Goal: Check status: Check status

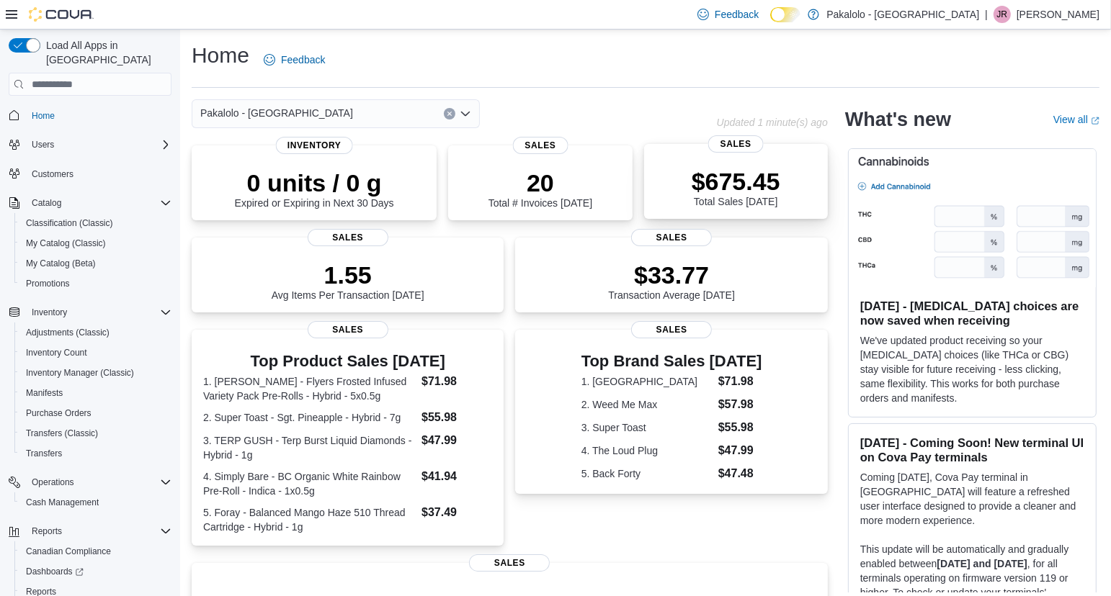
click at [810, 193] on div "$675.45 Total Sales Today" at bounding box center [735, 184] width 161 height 46
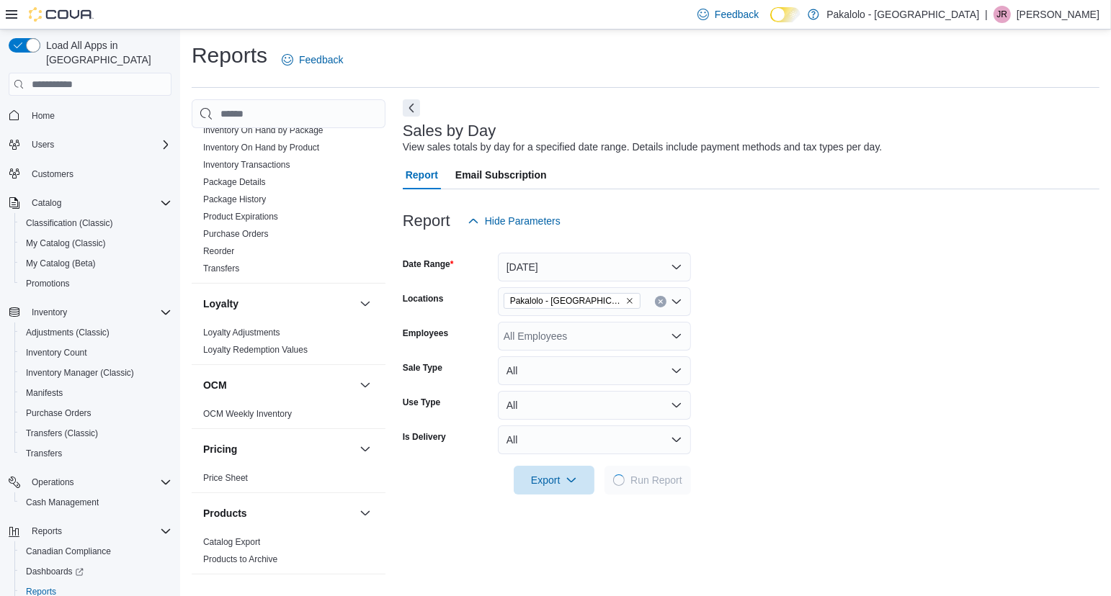
scroll to position [686, 0]
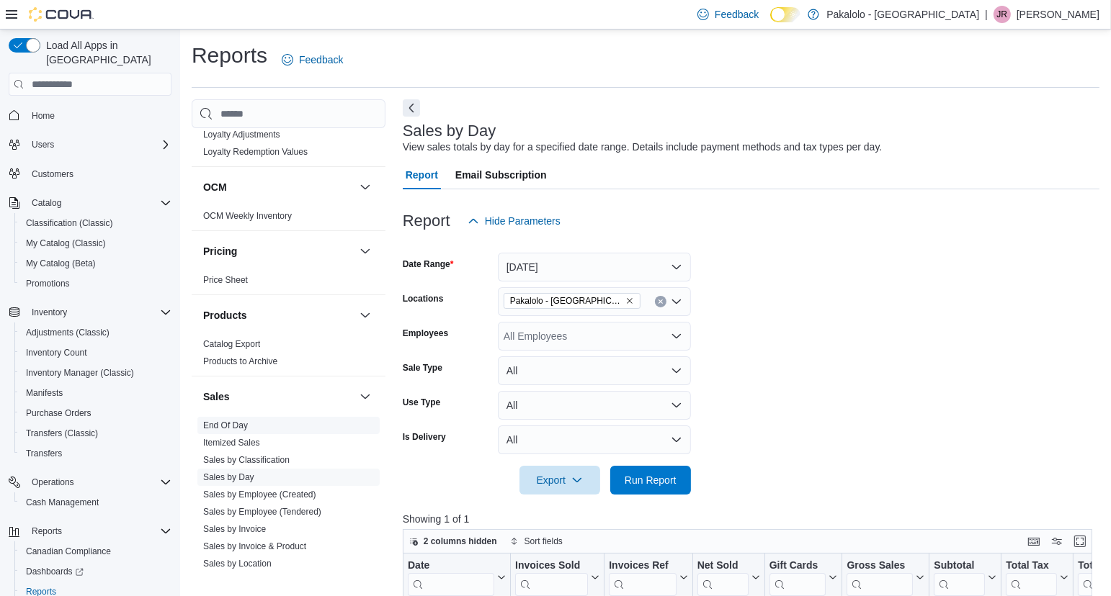
click at [225, 423] on link "End Of Day" at bounding box center [225, 426] width 45 height 10
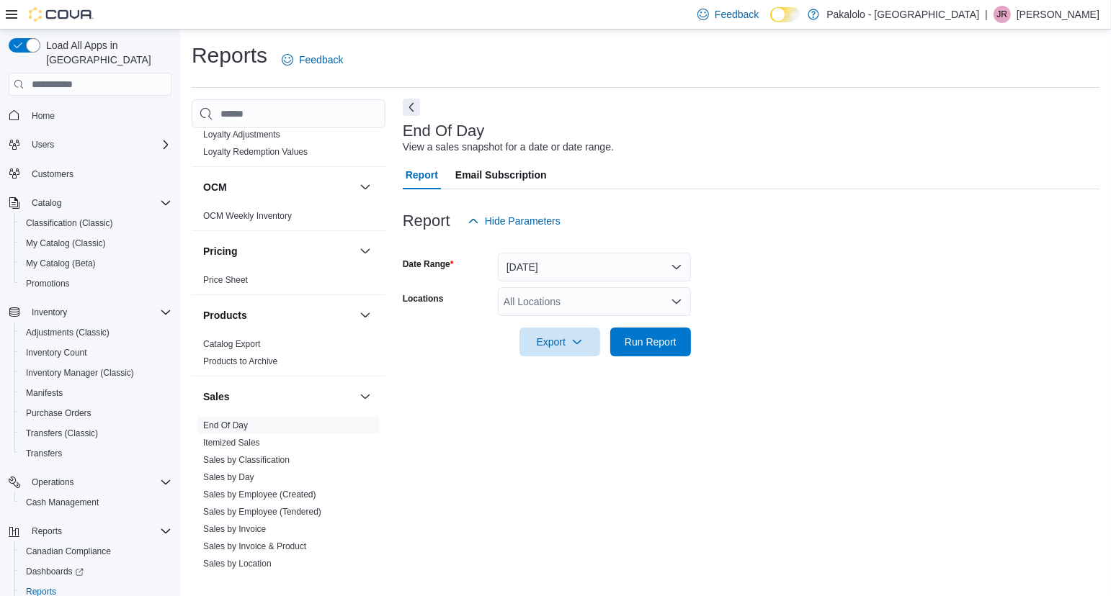
click at [413, 104] on button "Next" at bounding box center [411, 107] width 17 height 17
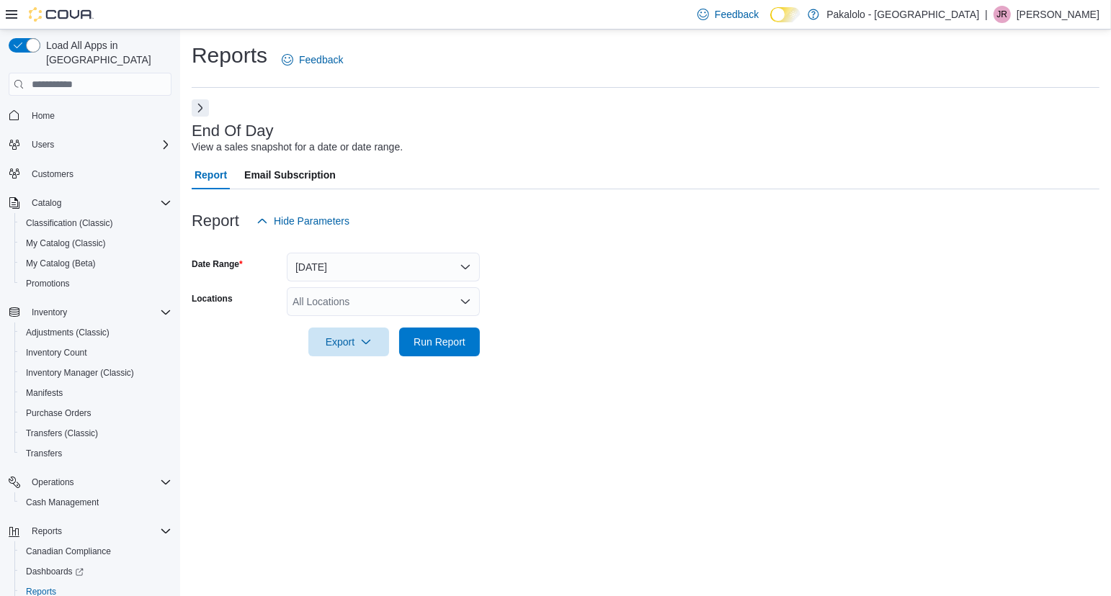
click at [461, 306] on icon "Open list of options" at bounding box center [466, 302] width 12 height 12
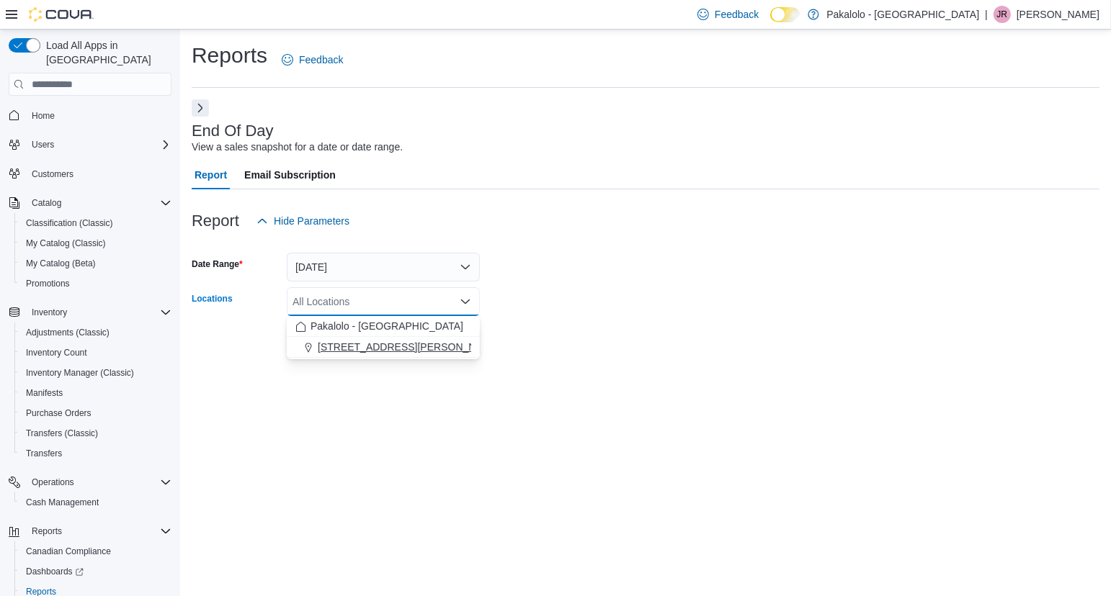
click at [420, 355] on button "[STREET_ADDRESS][PERSON_NAME]" at bounding box center [383, 347] width 193 height 21
click at [563, 328] on form "Date Range [DATE] Locations [STREET_ADDRESS][PERSON_NAME] Combo box. Selected. …" at bounding box center [646, 296] width 908 height 121
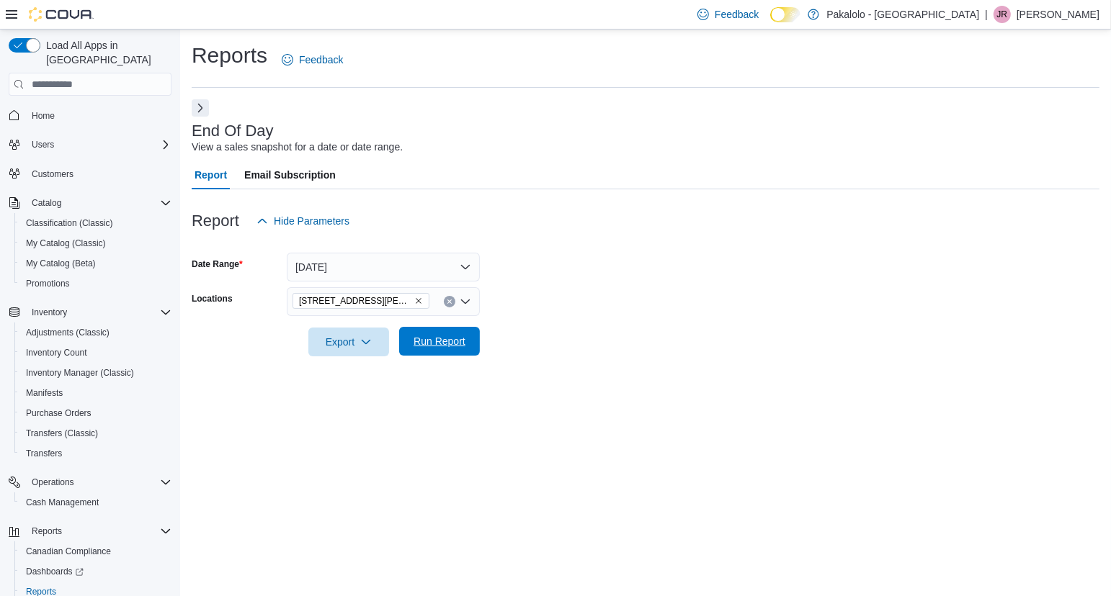
click at [427, 339] on span "Run Report" at bounding box center [439, 341] width 52 height 14
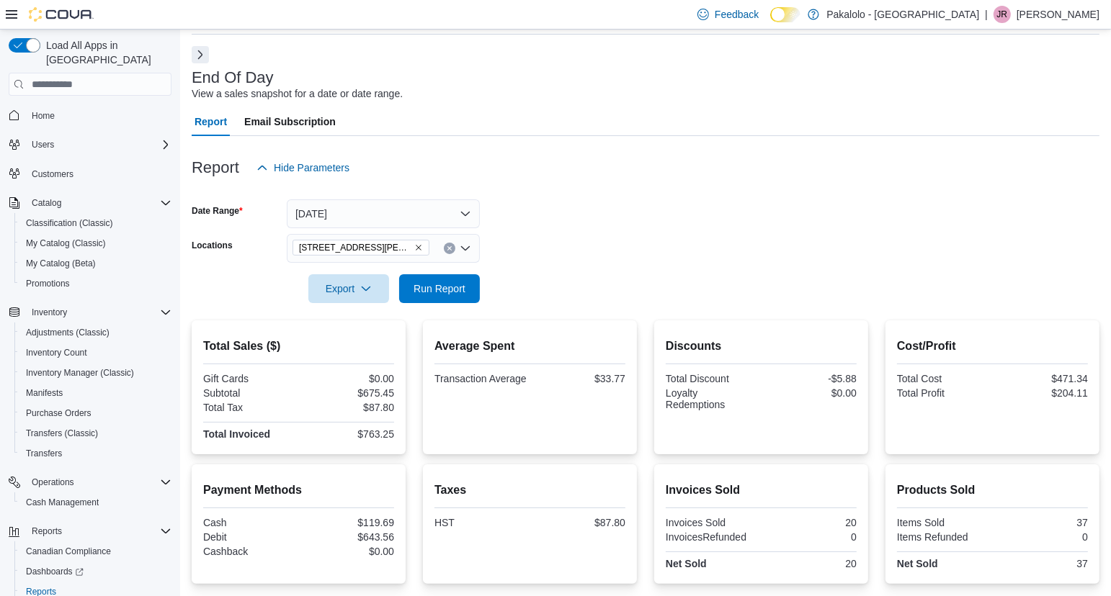
scroll to position [160, 0]
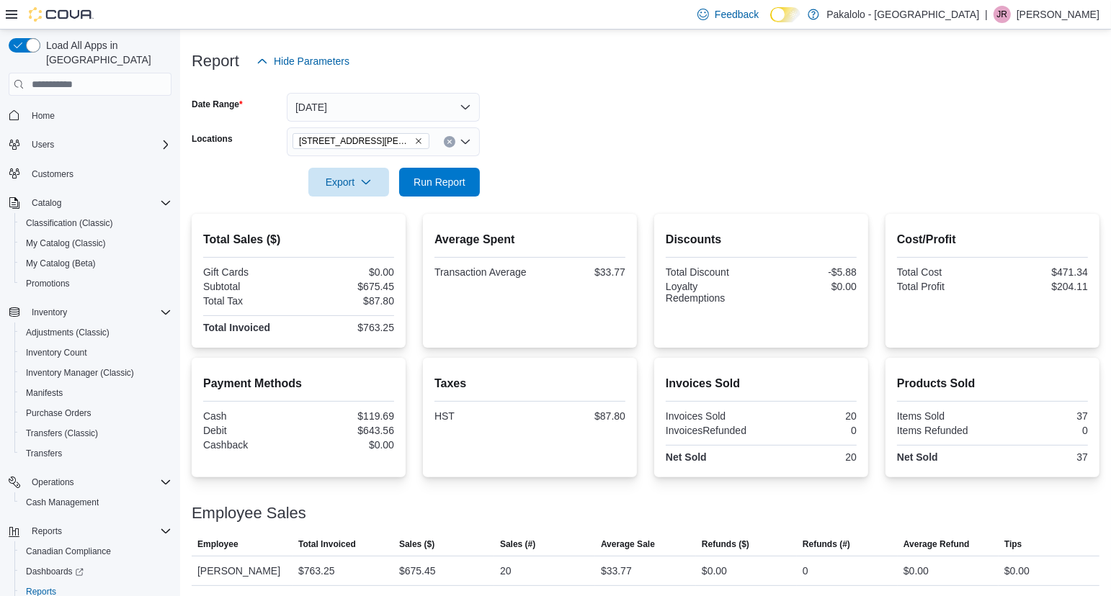
click at [905, 131] on form "Date Range [DATE] Locations [STREET_ADDRESS][PERSON_NAME] Export Run Report" at bounding box center [646, 136] width 908 height 121
click at [440, 184] on span "Run Report" at bounding box center [439, 181] width 52 height 14
drag, startPoint x: 347, startPoint y: 322, endPoint x: 399, endPoint y: 326, distance: 52.0
click at [399, 326] on div "Total Sales ($) Gift Cards $0.00 Subtotal $742.43 Total Tax $96.51 Total Invoic…" at bounding box center [299, 281] width 214 height 134
copy div "$838.94"
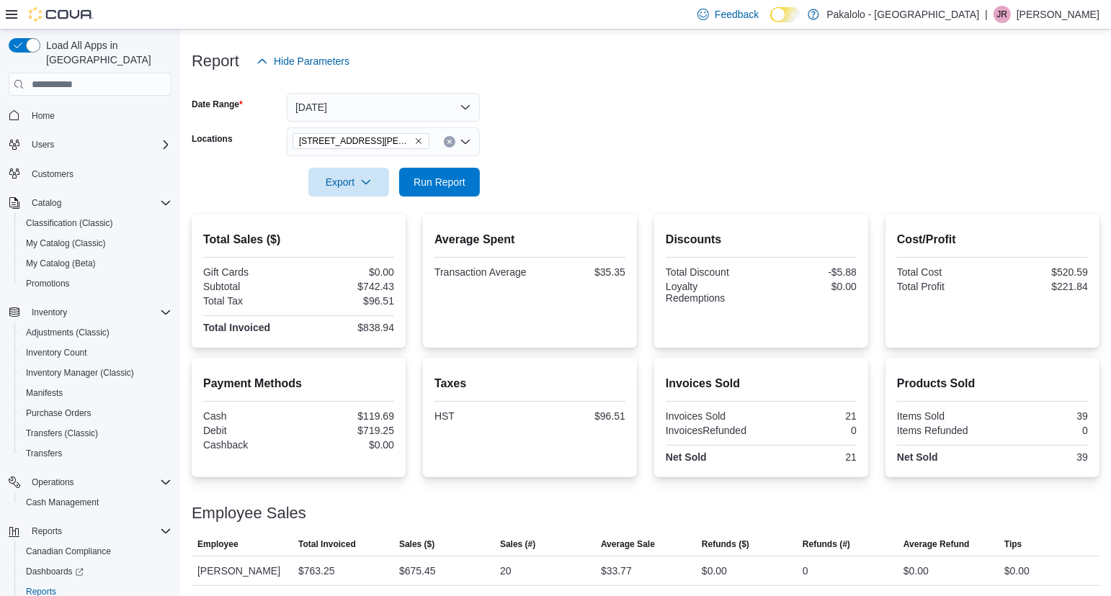
click at [1013, 309] on div "Cost/Profit Total Cost $520.59 Total Profit $221.84" at bounding box center [992, 280] width 191 height 111
drag, startPoint x: 1047, startPoint y: 286, endPoint x: 1091, endPoint y: 286, distance: 44.7
click at [1091, 286] on div "Cost/Profit Total Cost $520.59 Total Profit $221.84" at bounding box center [992, 281] width 214 height 134
copy div "$221.84"
click at [621, 163] on div at bounding box center [646, 162] width 908 height 12
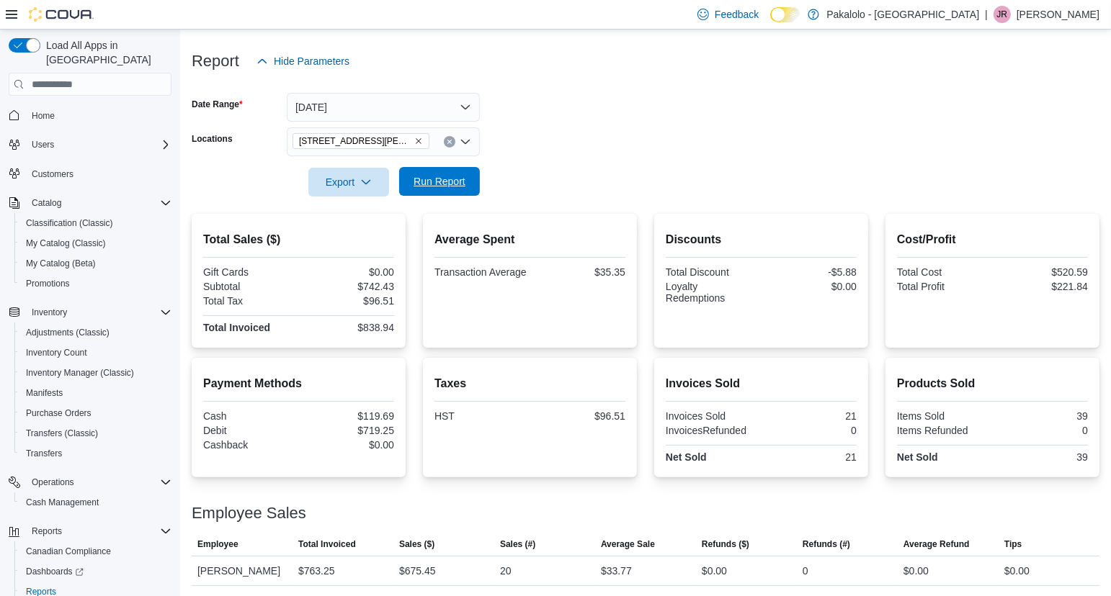
click at [460, 183] on span "Run Report" at bounding box center [439, 181] width 52 height 14
click at [570, 153] on form "Date Range [DATE] Locations [STREET_ADDRESS][PERSON_NAME] Export Run Report" at bounding box center [646, 136] width 908 height 121
click at [435, 179] on span "Run Report" at bounding box center [439, 181] width 52 height 14
click at [447, 176] on span "Run Report" at bounding box center [439, 181] width 52 height 14
drag, startPoint x: 351, startPoint y: 328, endPoint x: 403, endPoint y: 326, distance: 52.6
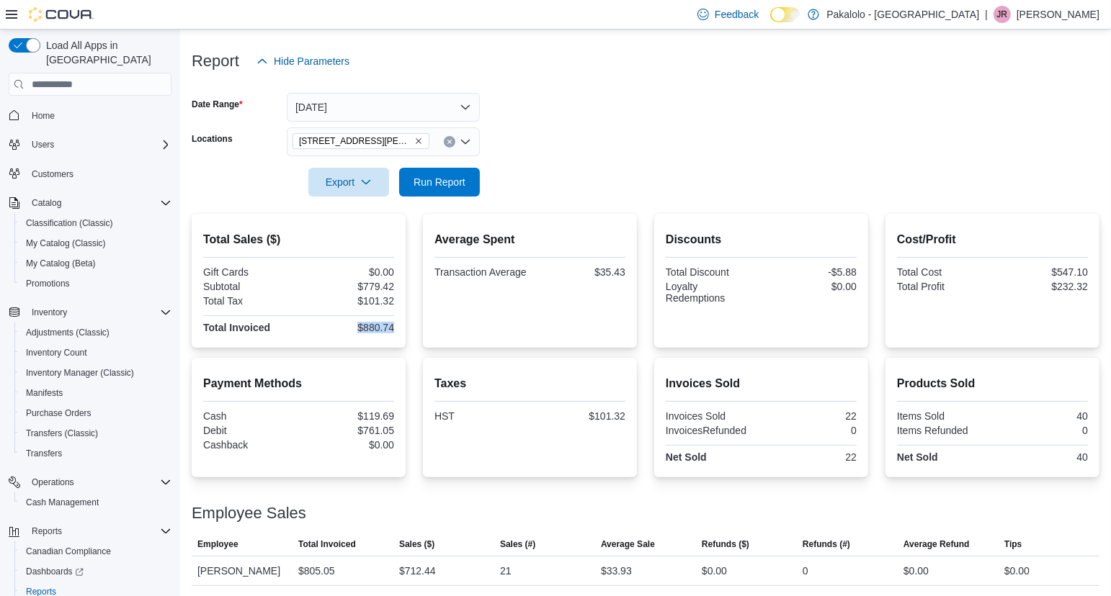
click at [403, 326] on div "Total Sales ($) Gift Cards $0.00 Subtotal $779.42 Total Tax $101.32 Total Invoi…" at bounding box center [299, 281] width 214 height 134
copy div "$880.74"
drag, startPoint x: 1044, startPoint y: 289, endPoint x: 1093, endPoint y: 289, distance: 48.3
click at [1093, 289] on div "Cost/Profit Total Cost $547.10 Total Profit $232.32" at bounding box center [992, 281] width 214 height 134
copy div "$232.32"
